Goal: Contribute content

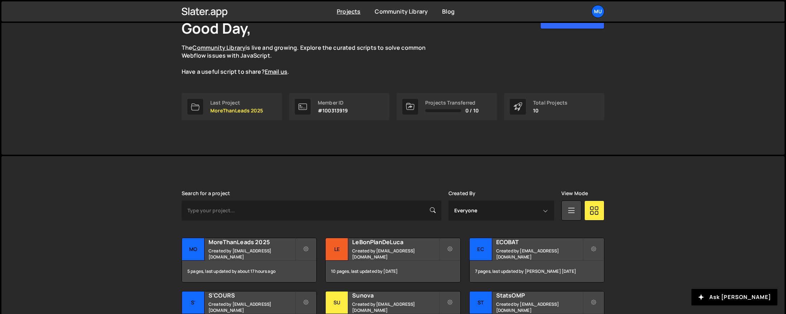
scroll to position [87, 0]
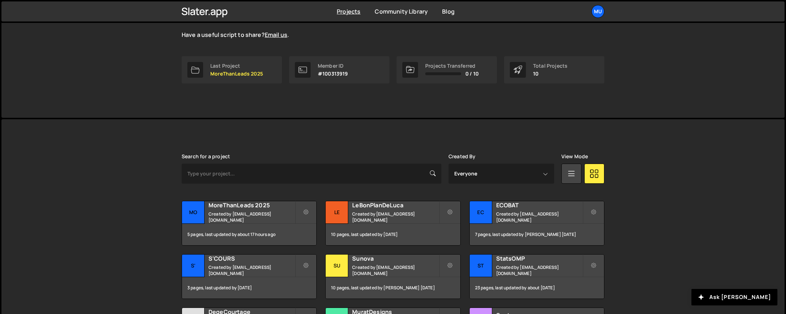
click at [238, 135] on div "[PERSON_NAME] is designed for desktop use. Please use a larger screen to access…" at bounding box center [393, 279] width 444 height 321
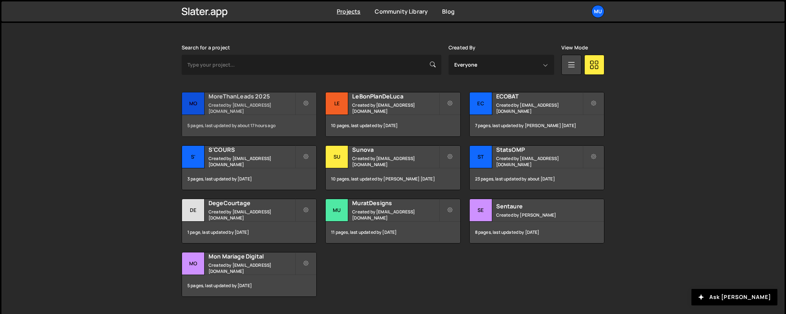
click at [258, 95] on h2 "MoreThanLeads 2025" at bounding box center [251, 96] width 86 height 8
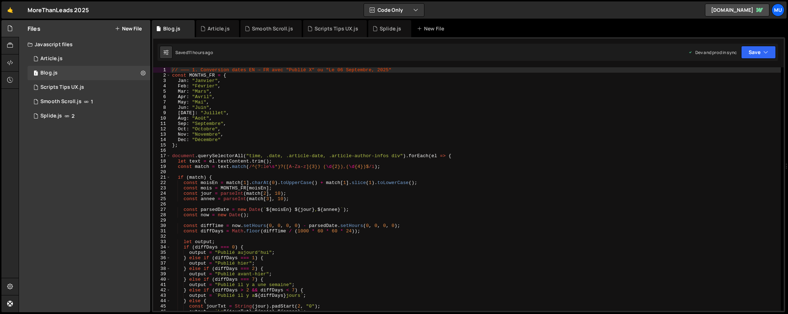
click at [136, 22] on div "Files New File" at bounding box center [84, 28] width 131 height 17
click at [129, 26] on button "New File" at bounding box center [128, 29] width 27 height 6
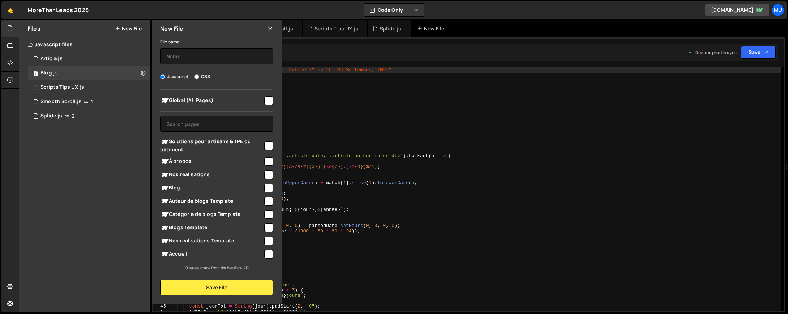
click at [219, 136] on div "Solutions pour artisans & TPE du bâtiment" at bounding box center [216, 145] width 113 height 19
click at [229, 142] on span "Solutions pour artisans & TPE du bâtiment" at bounding box center [211, 145] width 103 height 16
checkbox input "true"
click at [211, 60] on input "text" at bounding box center [216, 56] width 113 height 16
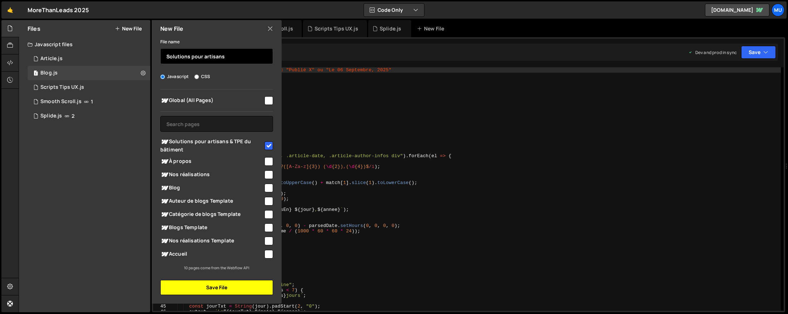
type input "Solutions pour artisans"
drag, startPoint x: 223, startPoint y: 288, endPoint x: 227, endPoint y: 286, distance: 4.7
click at [223, 288] on button "Save File" at bounding box center [216, 287] width 113 height 15
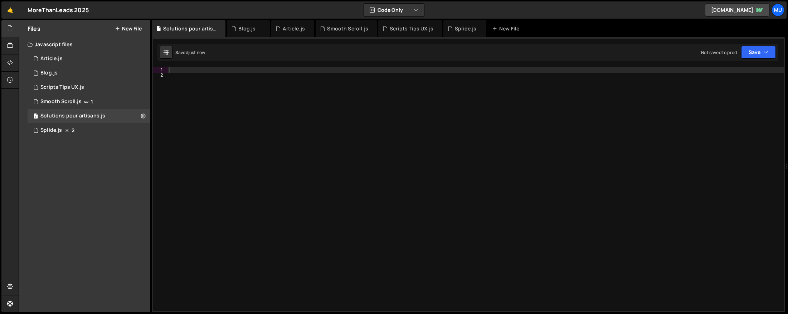
click at [307, 117] on div at bounding box center [476, 194] width 616 height 254
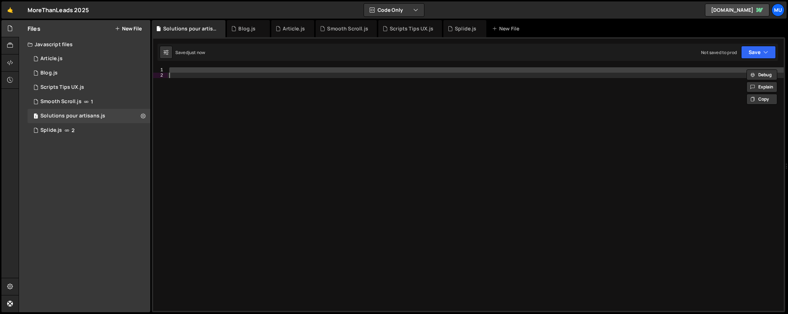
paste textarea
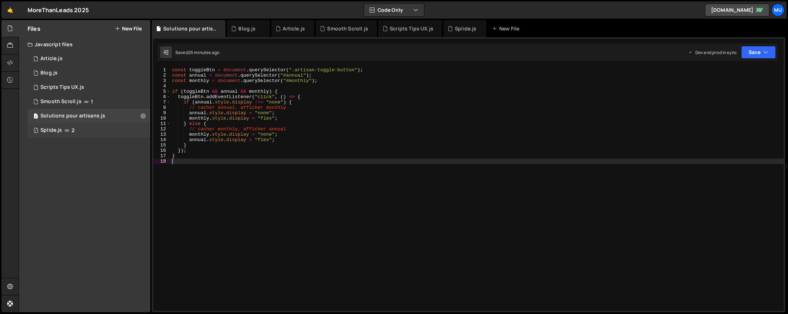
click at [141, 129] on div "1 Splide.js 2" at bounding box center [89, 130] width 123 height 14
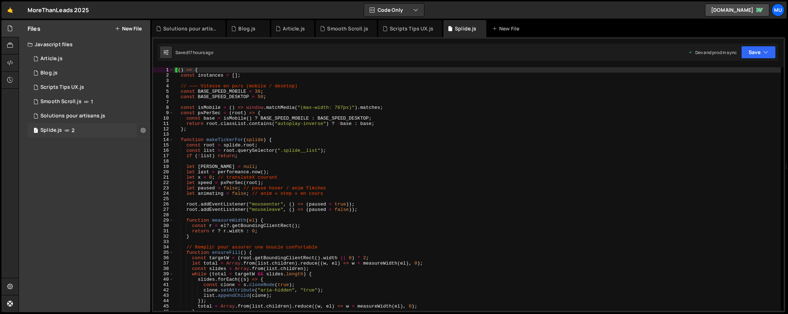
click at [142, 130] on icon at bounding box center [143, 130] width 5 height 7
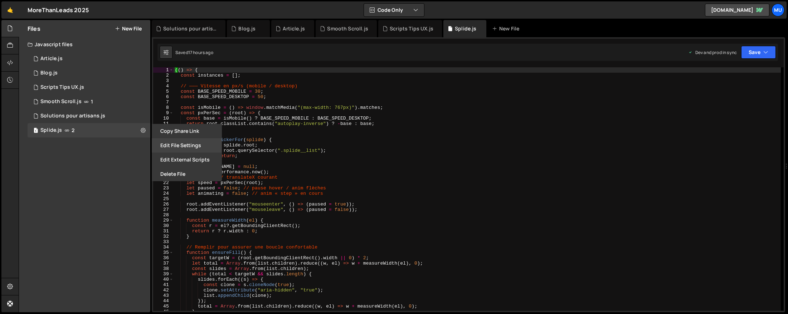
click at [179, 146] on button "Edit File Settings" at bounding box center [187, 145] width 70 height 14
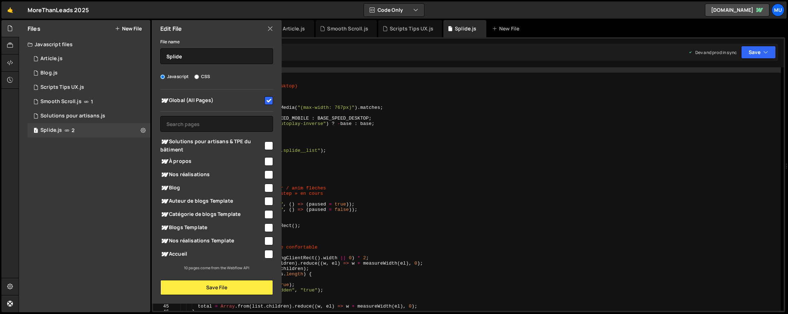
click at [272, 28] on icon at bounding box center [270, 29] width 6 height 8
